Goal: Check status: Check status

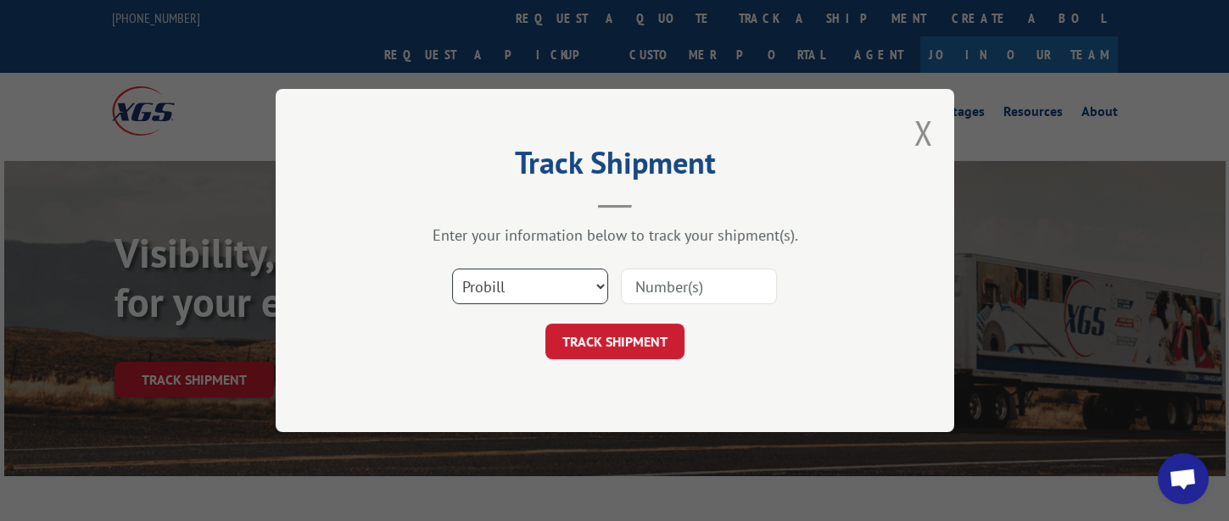
click at [580, 281] on select "Select category... Probill BOL PO" at bounding box center [530, 287] width 156 height 36
select select "bol"
click at [452, 269] on select "Select category... Probill BOL PO" at bounding box center [530, 287] width 156 height 36
click at [666, 280] on input at bounding box center [699, 287] width 156 height 36
type input "2"
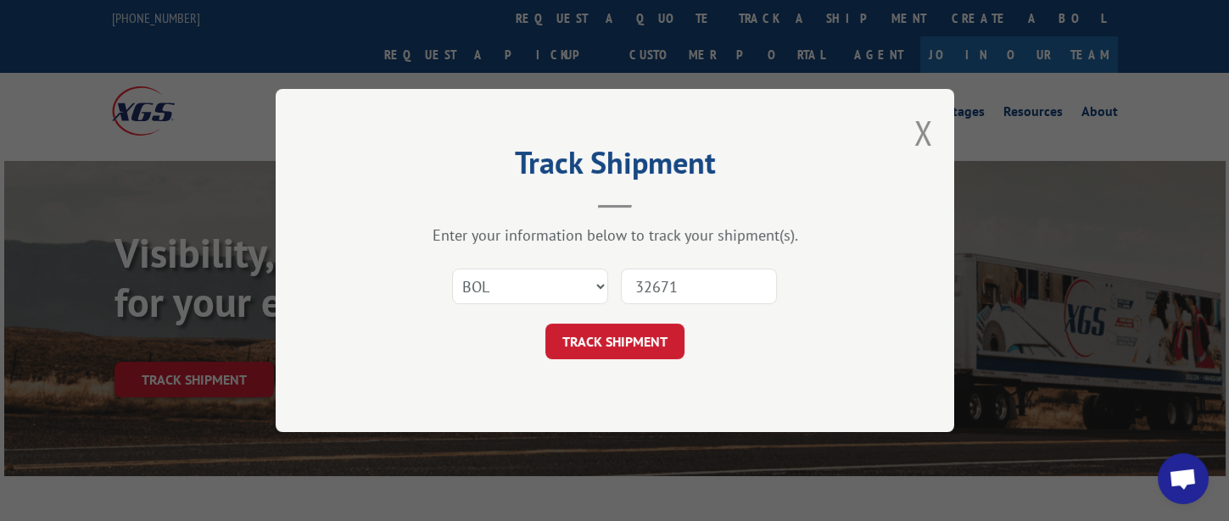
type input "326714"
click button "TRACK SHIPMENT" at bounding box center [614, 342] width 139 height 36
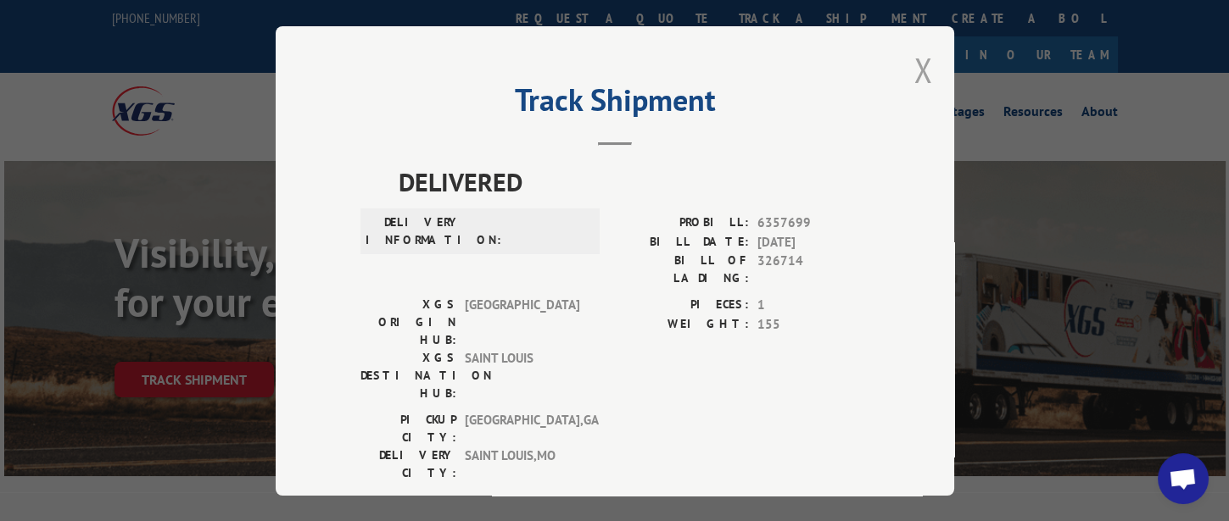
click at [917, 76] on button "Close modal" at bounding box center [923, 69] width 19 height 45
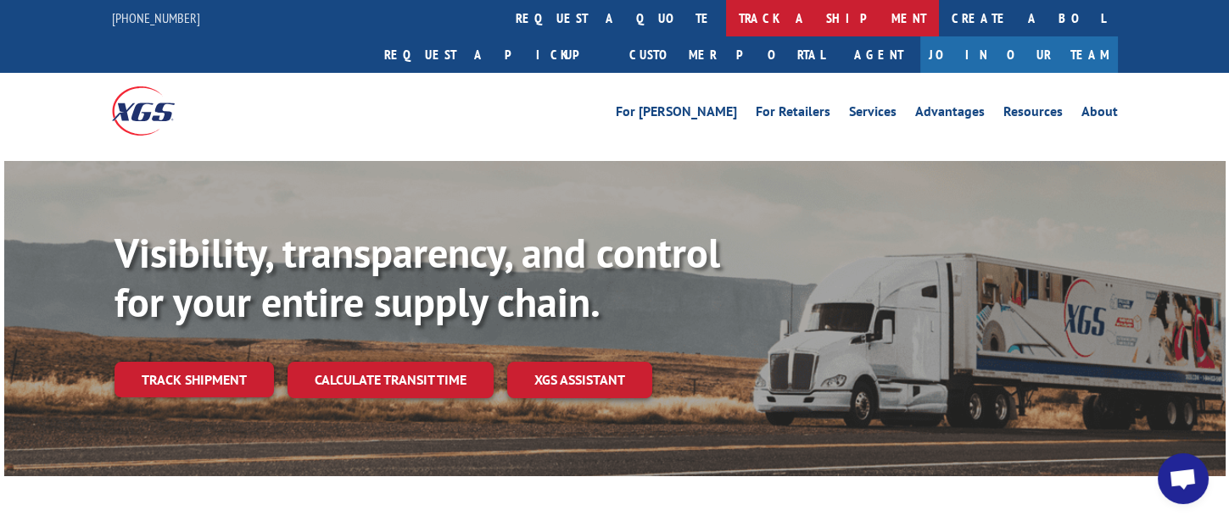
click at [726, 20] on link "track a shipment" at bounding box center [832, 18] width 213 height 36
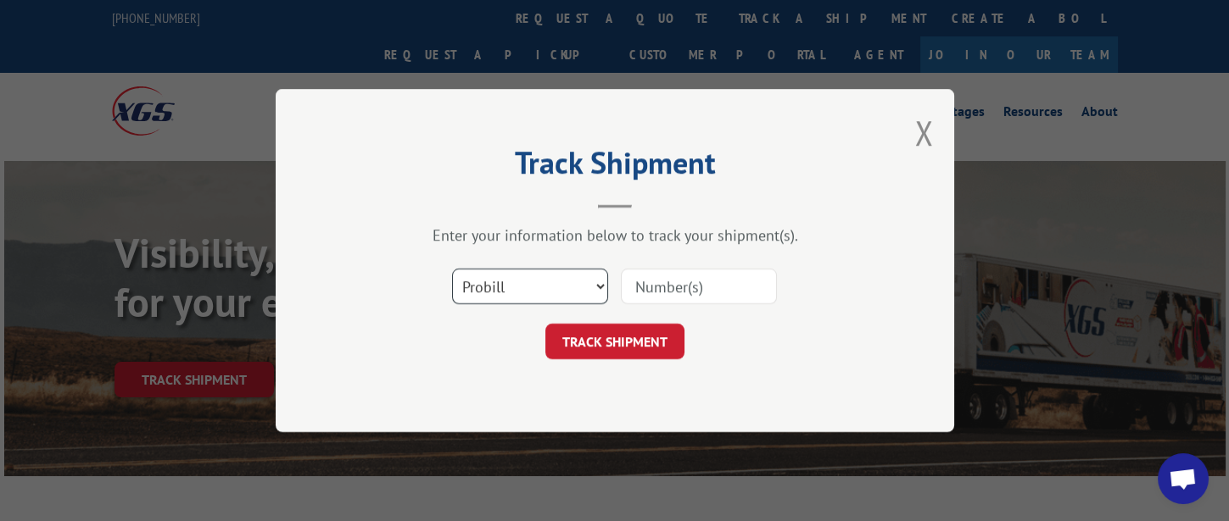
click at [524, 279] on select "Select category... Probill BOL PO" at bounding box center [530, 287] width 156 height 36
select select "bol"
click at [452, 269] on select "Select category... Probill BOL PO" at bounding box center [530, 287] width 156 height 36
click at [667, 280] on input at bounding box center [699, 287] width 156 height 36
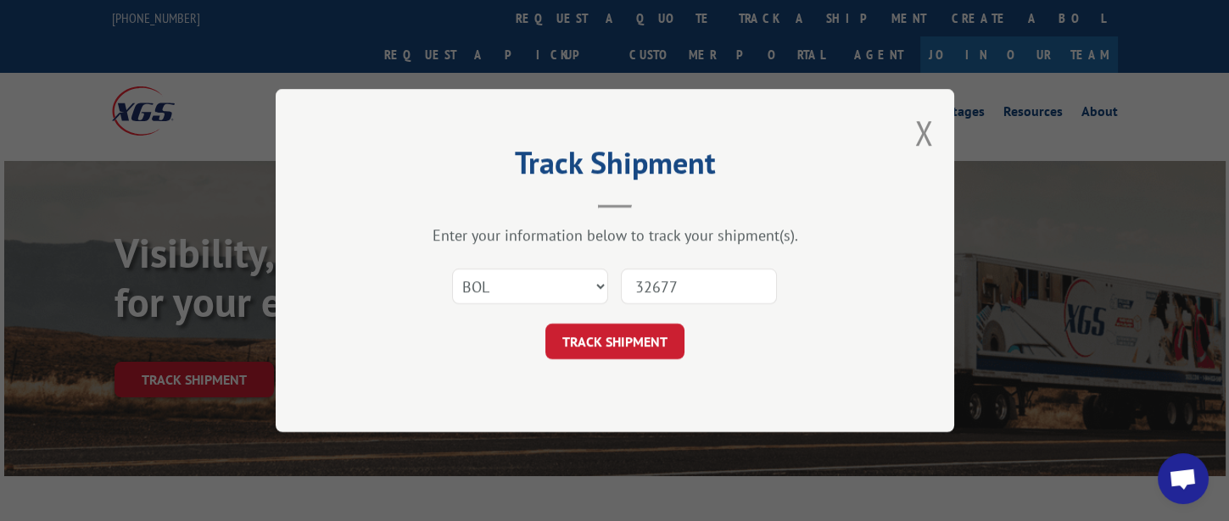
type input "326778"
click button "TRACK SHIPMENT" at bounding box center [614, 342] width 139 height 36
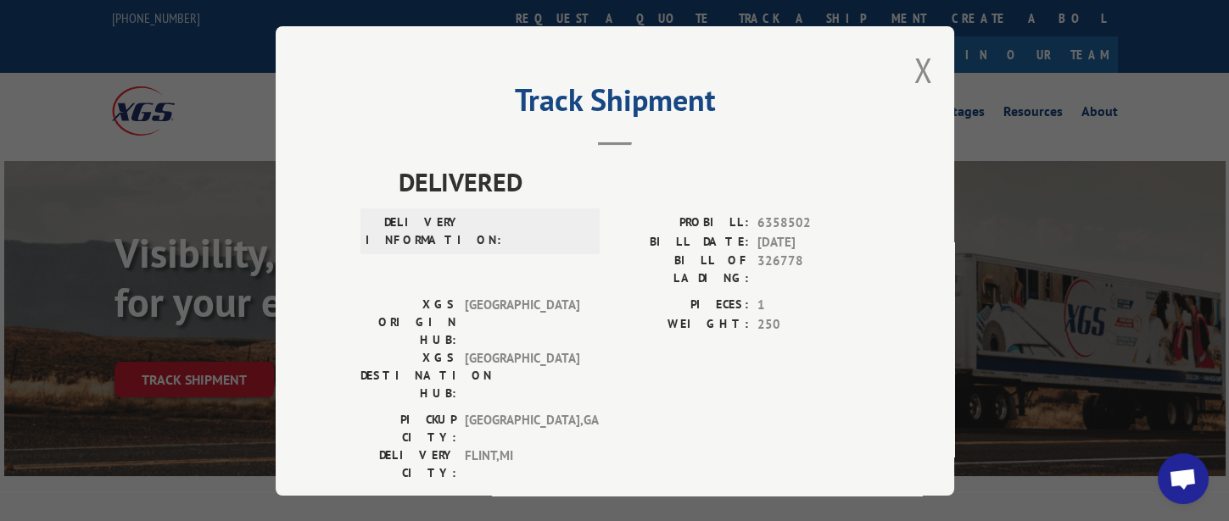
click at [914, 63] on button "Close modal" at bounding box center [923, 69] width 19 height 45
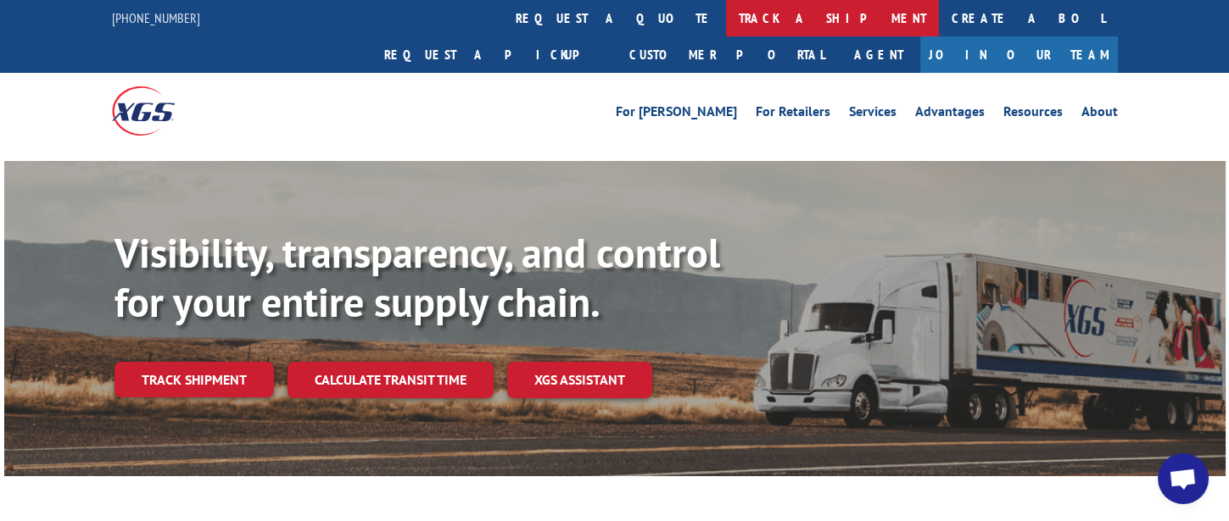
click at [726, 20] on link "track a shipment" at bounding box center [832, 18] width 213 height 36
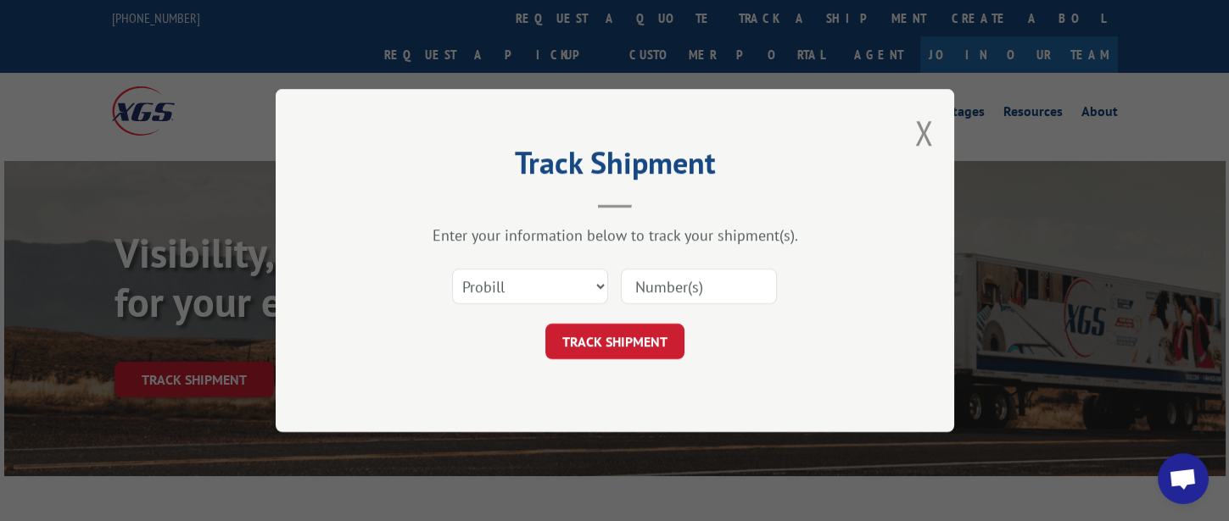
click at [642, 285] on input at bounding box center [699, 287] width 156 height 36
type input "326777"
click button "TRACK SHIPMENT" at bounding box center [614, 342] width 139 height 36
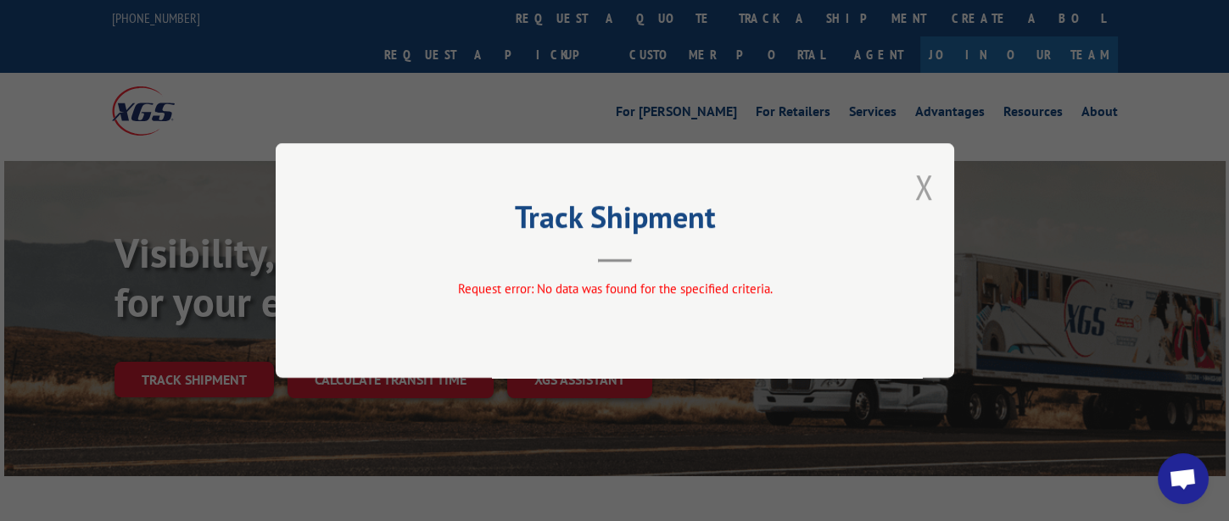
click at [920, 184] on button "Close modal" at bounding box center [923, 186] width 19 height 45
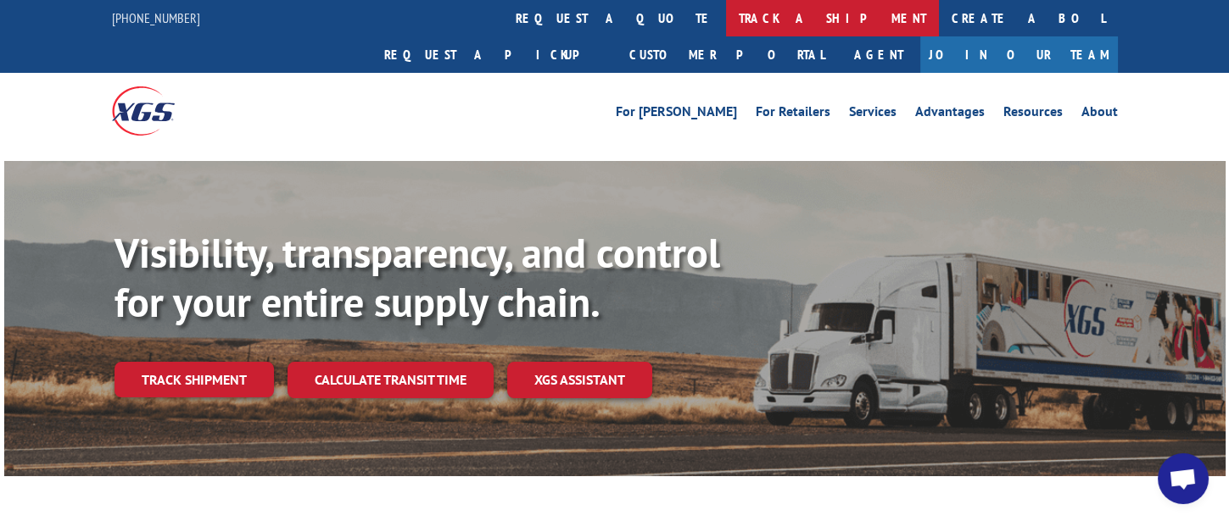
click at [726, 17] on link "track a shipment" at bounding box center [832, 18] width 213 height 36
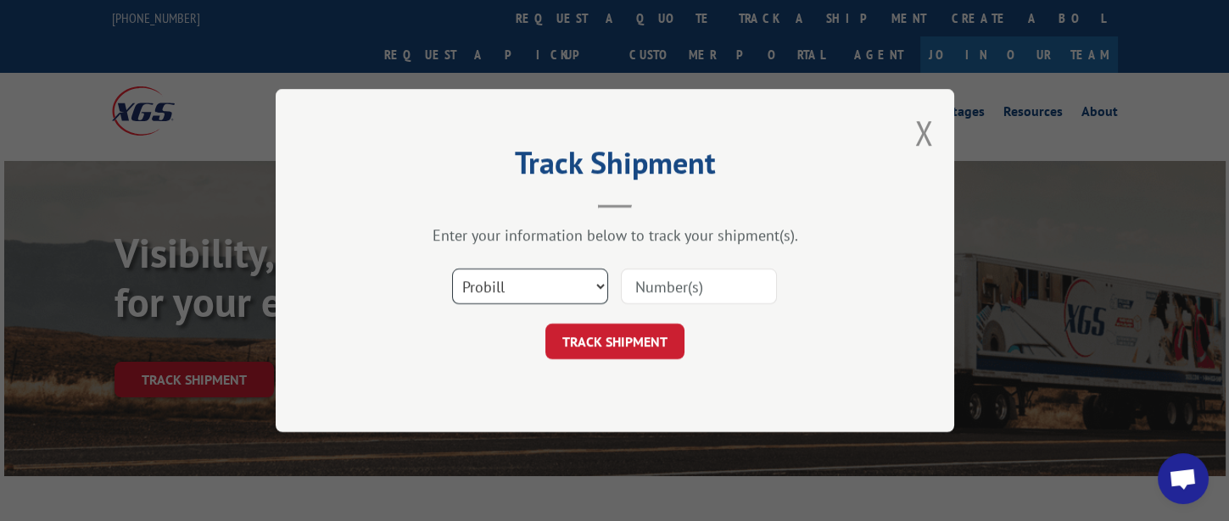
click at [521, 293] on select "Select category... Probill BOL PO" at bounding box center [530, 287] width 156 height 36
select select "bol"
click at [452, 269] on select "Select category... Probill BOL PO" at bounding box center [530, 287] width 156 height 36
click at [672, 290] on input at bounding box center [699, 287] width 156 height 36
type input "3266777"
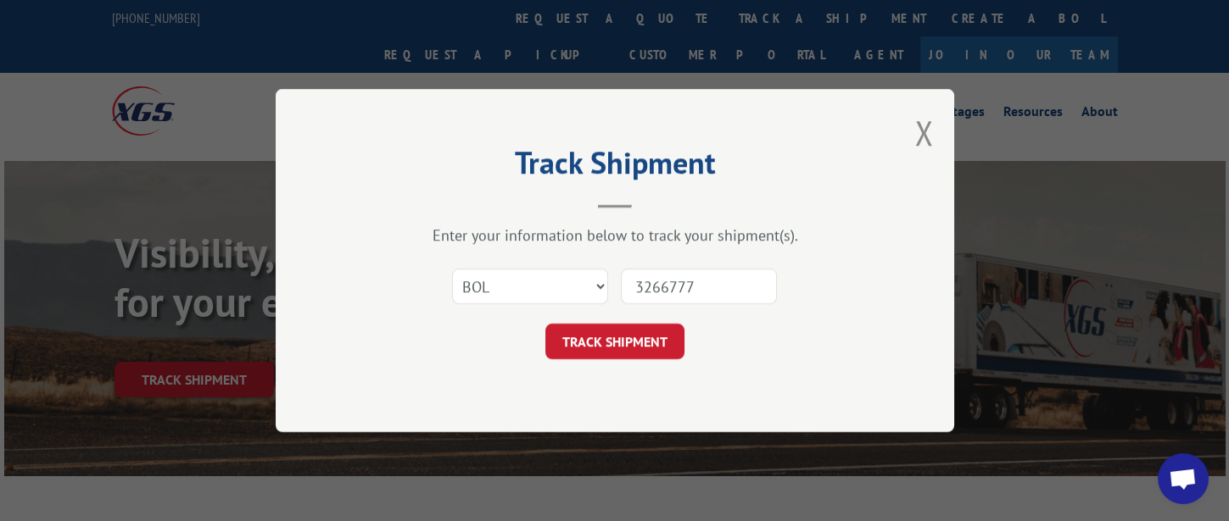
click button "TRACK SHIPMENT" at bounding box center [614, 342] width 139 height 36
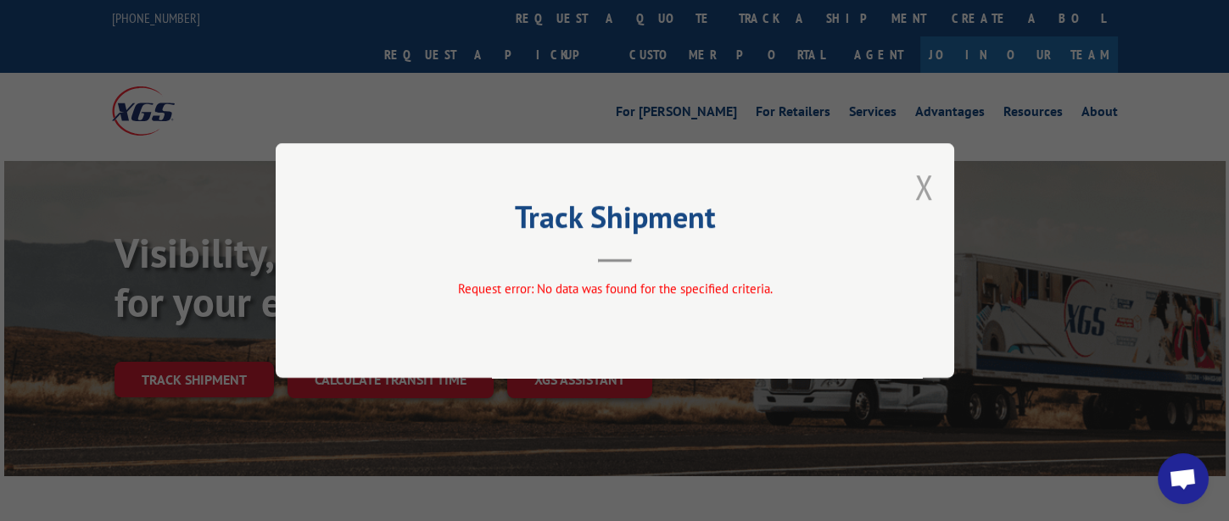
click at [928, 182] on button "Close modal" at bounding box center [923, 186] width 19 height 45
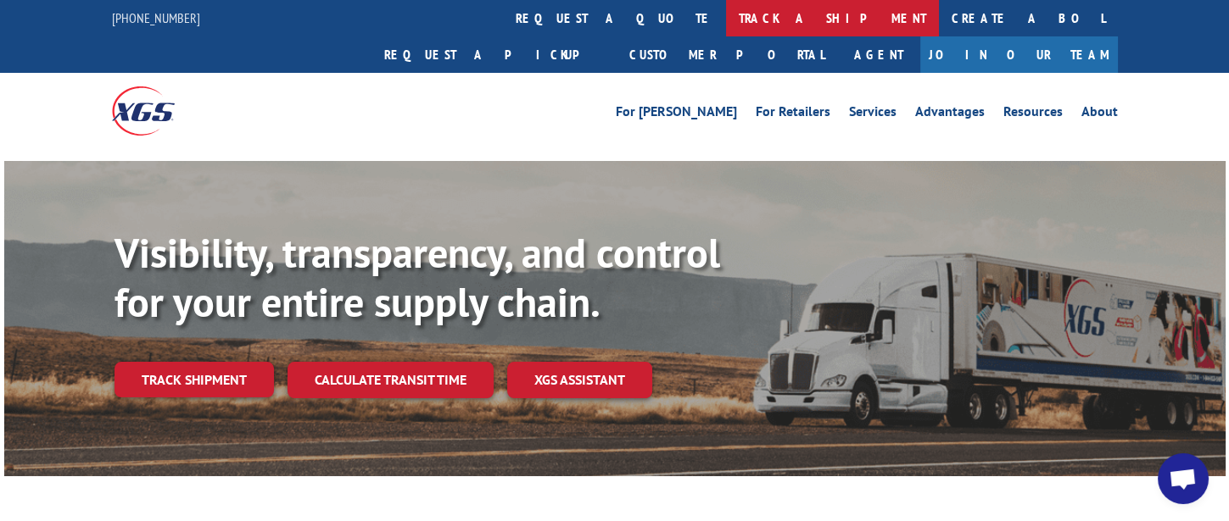
click at [726, 18] on link "track a shipment" at bounding box center [832, 18] width 213 height 36
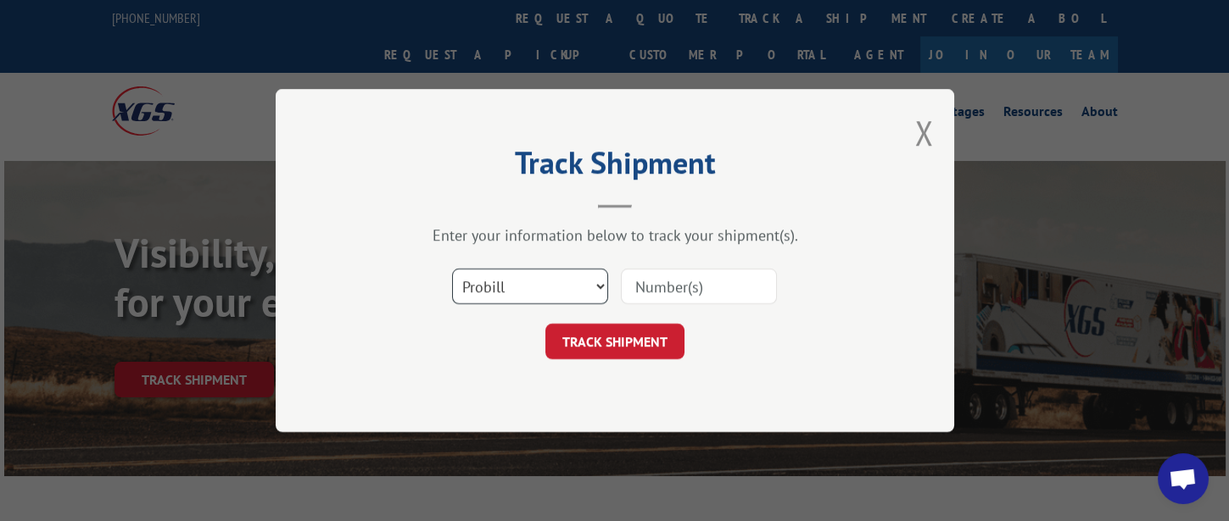
click at [563, 293] on select "Select category... Probill BOL PO" at bounding box center [530, 287] width 156 height 36
select select "bol"
click at [452, 269] on select "Select category... Probill BOL PO" at bounding box center [530, 287] width 156 height 36
click at [641, 286] on input at bounding box center [699, 287] width 156 height 36
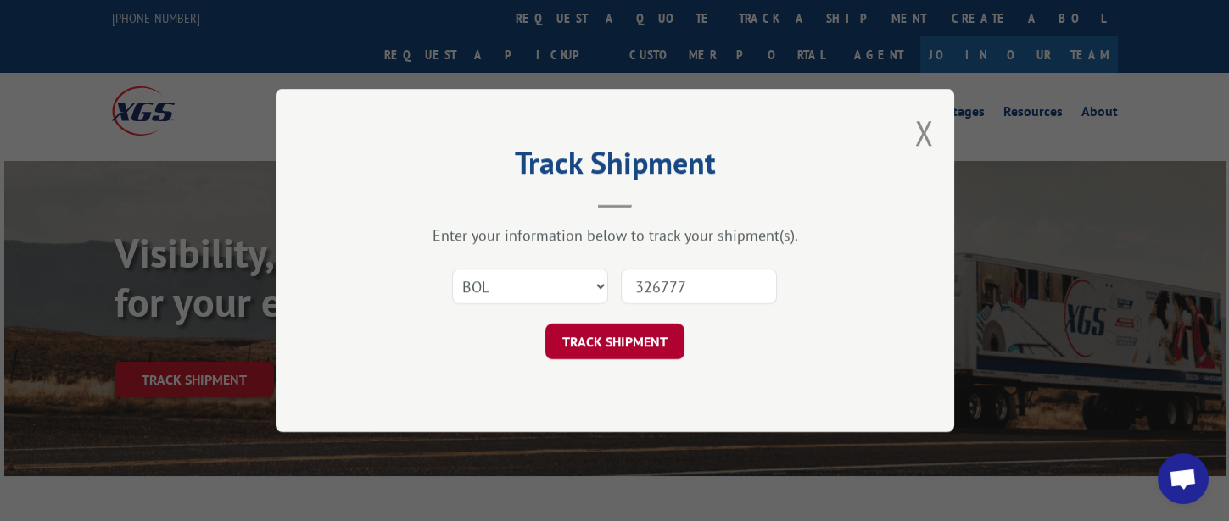
type input "326777"
click at [648, 330] on button "TRACK SHIPMENT" at bounding box center [614, 342] width 139 height 36
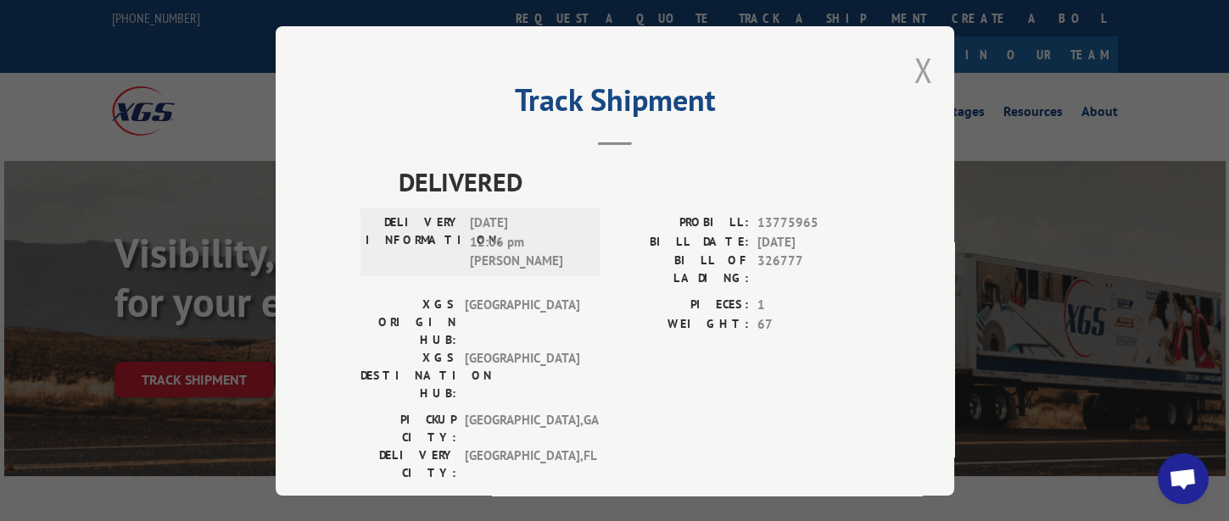
click at [914, 69] on button "Close modal" at bounding box center [923, 69] width 19 height 45
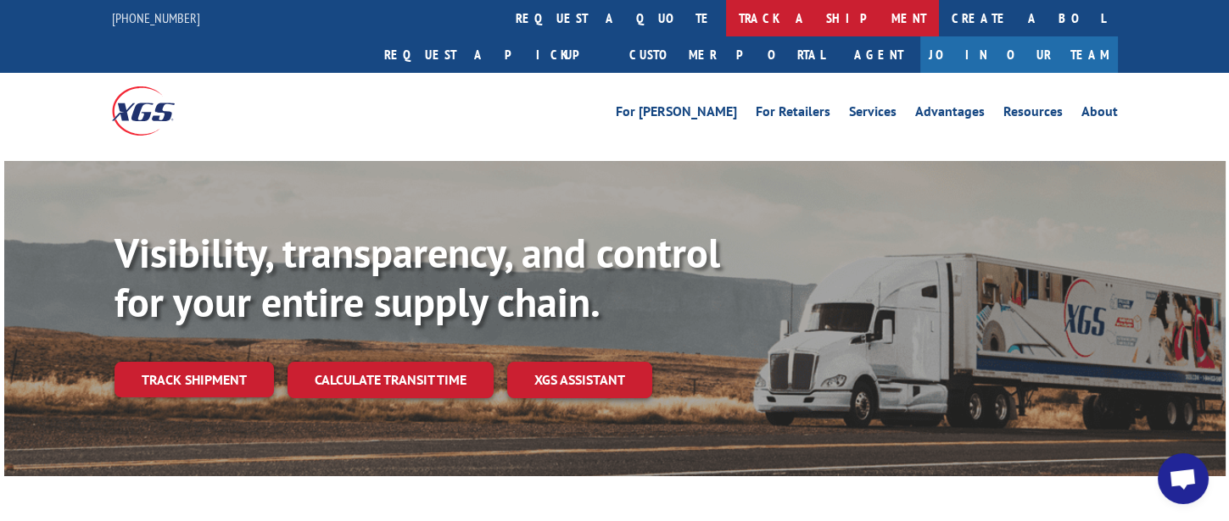
click at [726, 21] on link "track a shipment" at bounding box center [832, 18] width 213 height 36
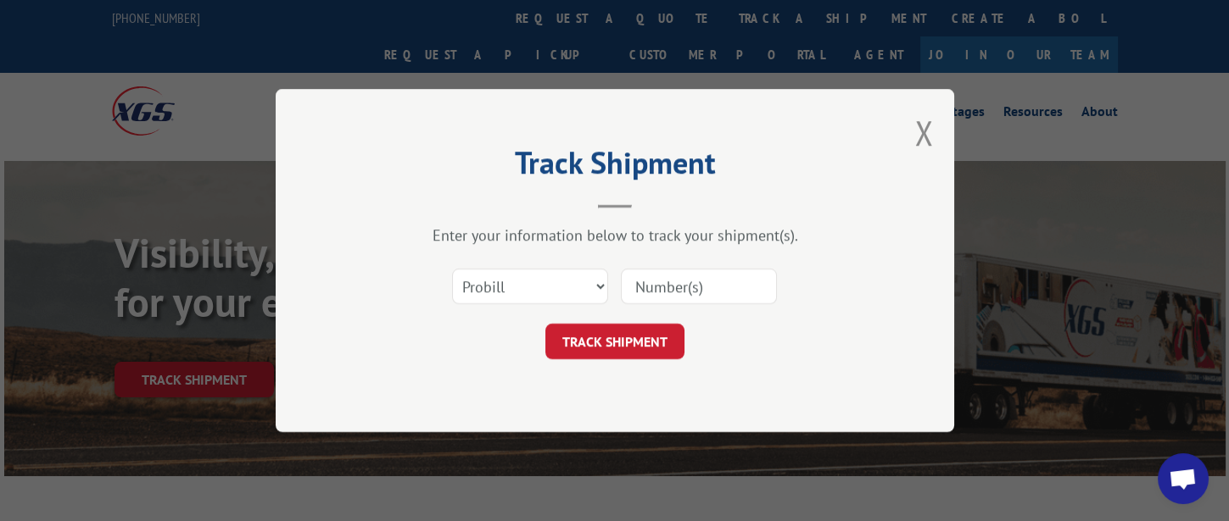
click at [661, 296] on input at bounding box center [699, 287] width 156 height 36
type input "17355526"
click button "TRACK SHIPMENT" at bounding box center [614, 342] width 139 height 36
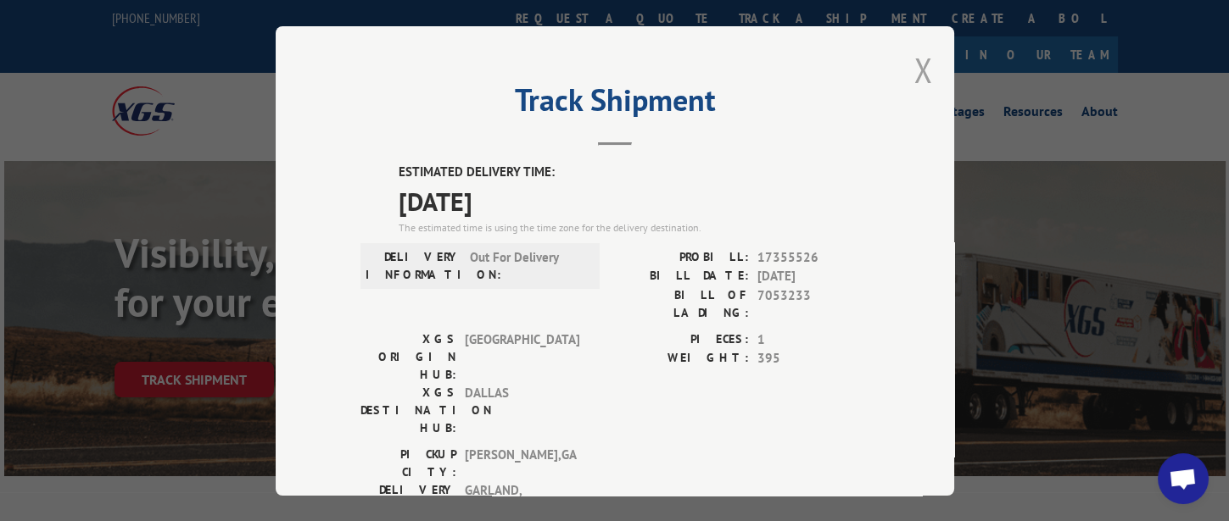
click at [914, 70] on button "Close modal" at bounding box center [923, 69] width 19 height 45
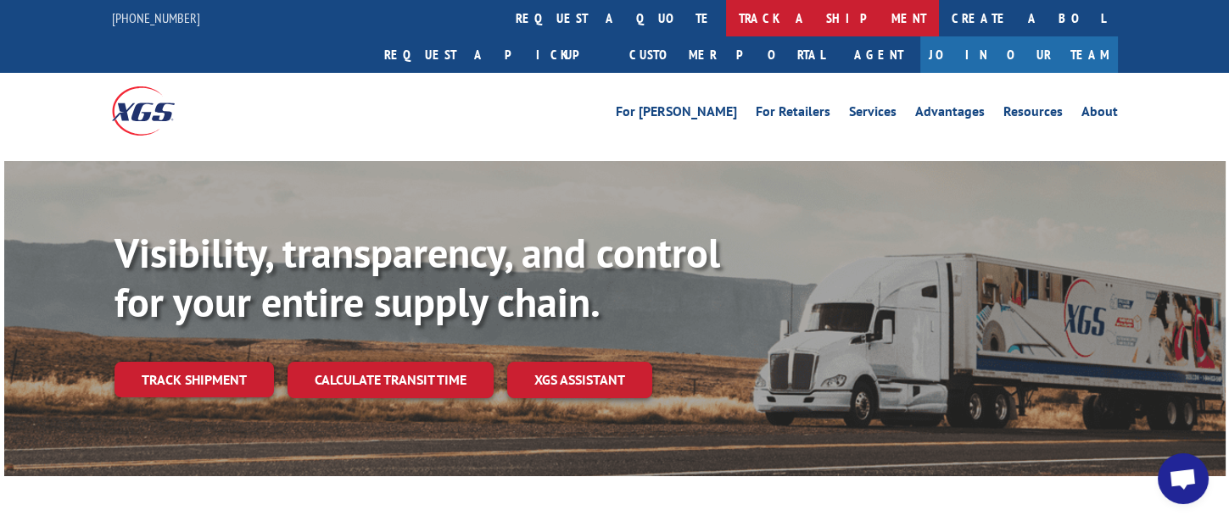
click at [726, 20] on link "track a shipment" at bounding box center [832, 18] width 213 height 36
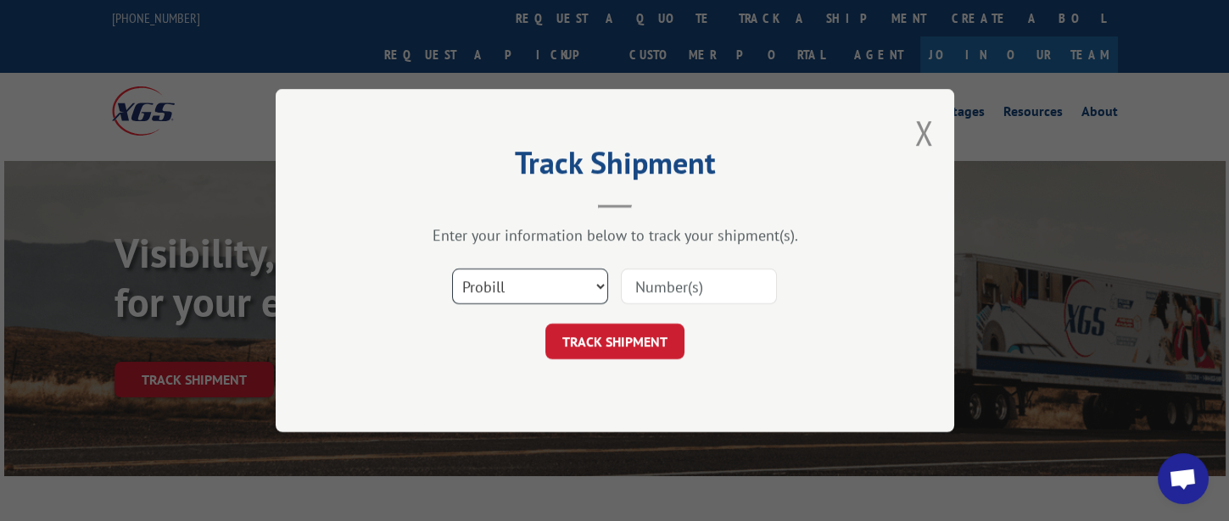
click at [546, 287] on select "Select category... Probill BOL PO" at bounding box center [530, 287] width 156 height 36
select select "bol"
click at [452, 269] on select "Select category... Probill BOL PO" at bounding box center [530, 287] width 156 height 36
click at [638, 289] on input at bounding box center [699, 287] width 156 height 36
type input "326502"
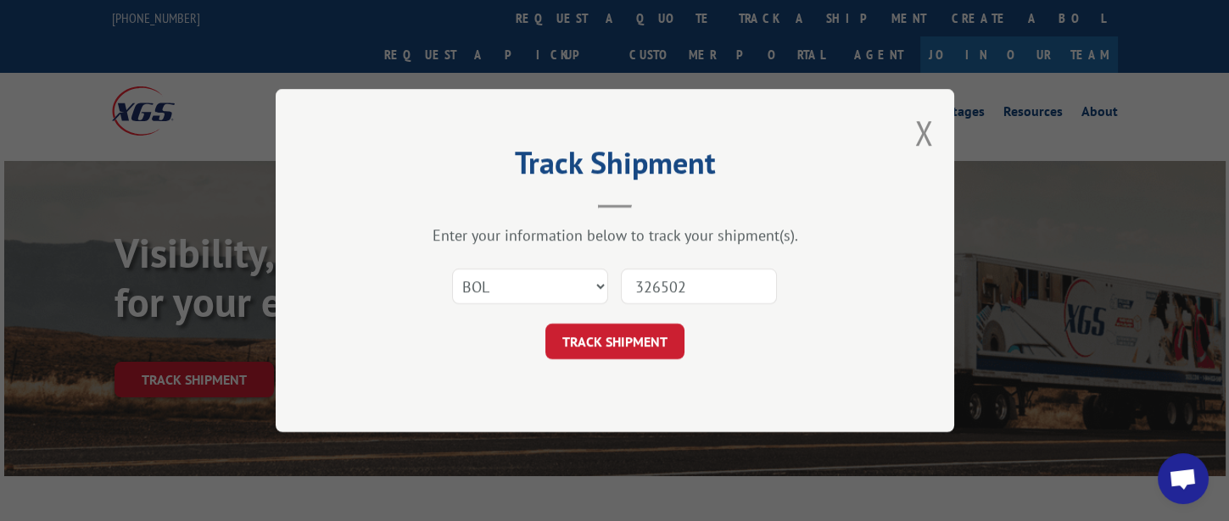
click button "TRACK SHIPMENT" at bounding box center [614, 342] width 139 height 36
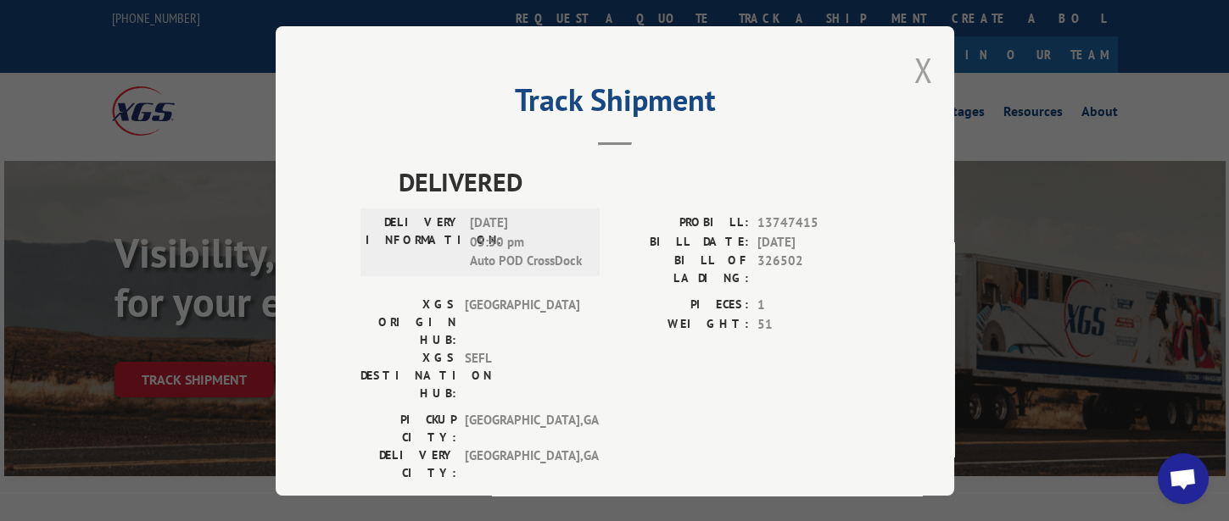
click at [917, 64] on button "Close modal" at bounding box center [923, 69] width 19 height 45
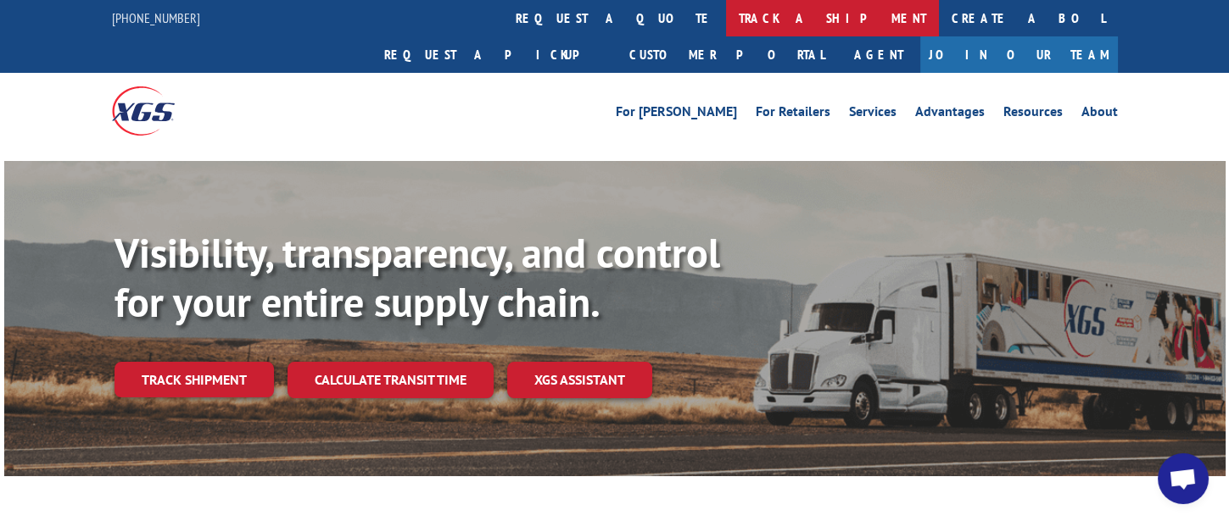
click at [726, 16] on link "track a shipment" at bounding box center [832, 18] width 213 height 36
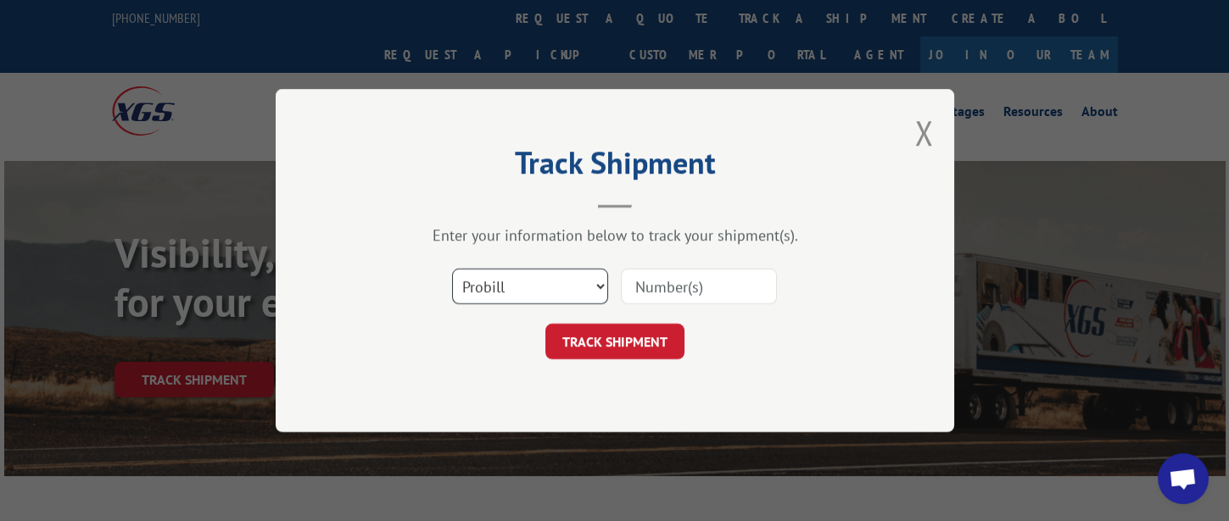
click at [546, 286] on select "Select category... Probill BOL PO" at bounding box center [530, 287] width 156 height 36
select select "bol"
click at [452, 269] on select "Select category... Probill BOL PO" at bounding box center [530, 287] width 156 height 36
click at [672, 287] on input at bounding box center [699, 287] width 156 height 36
type input "326719"
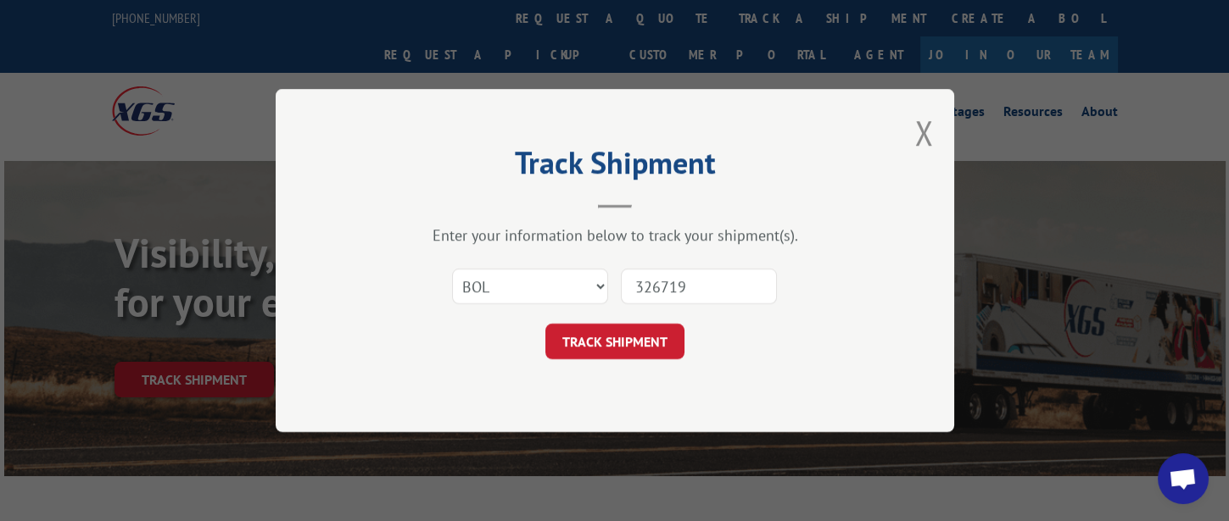
click button "TRACK SHIPMENT" at bounding box center [614, 342] width 139 height 36
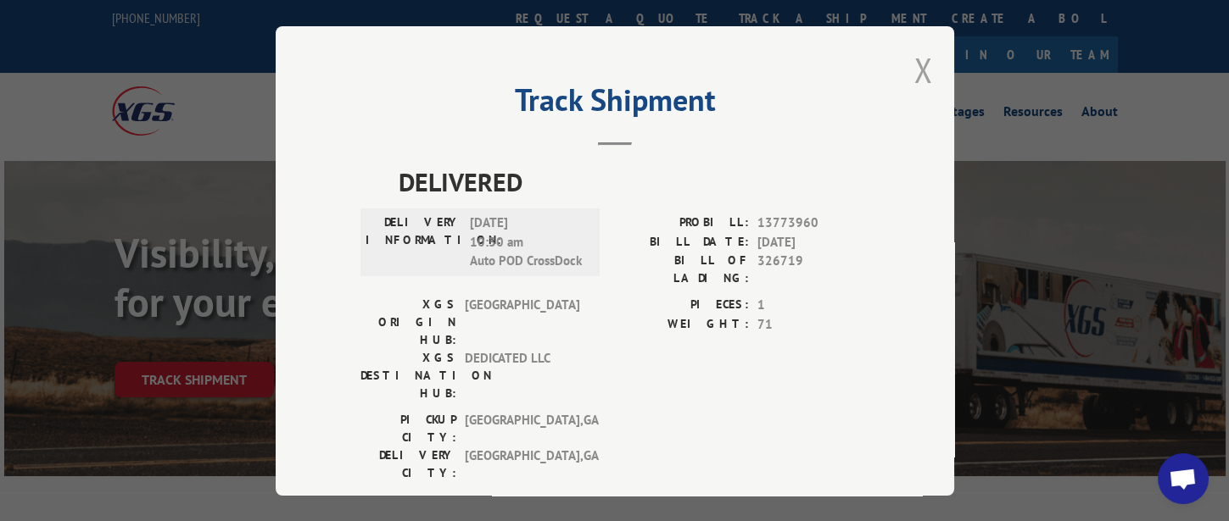
click at [917, 64] on button "Close modal" at bounding box center [923, 69] width 19 height 45
